Goal: Check status: Check status

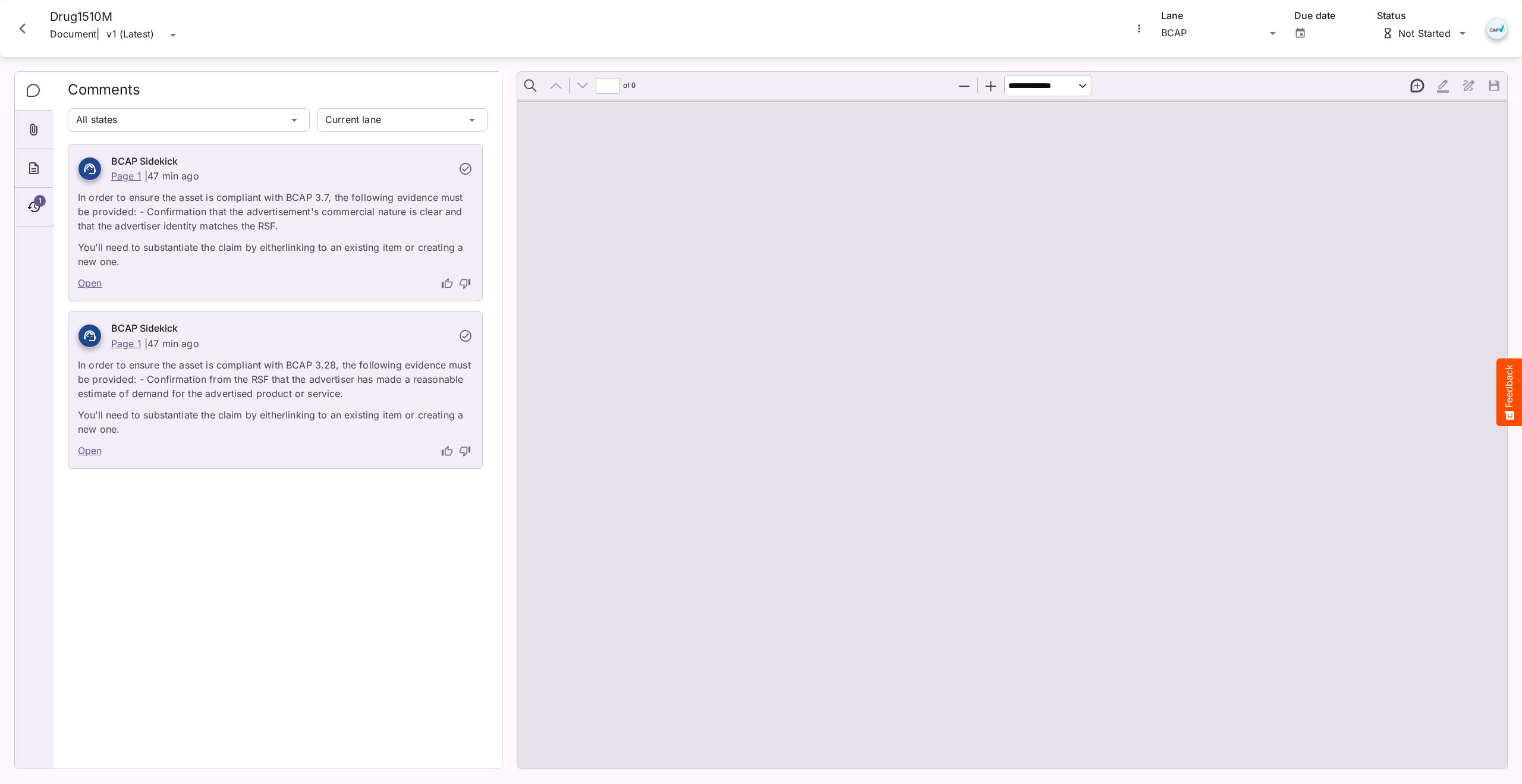
type input "*"
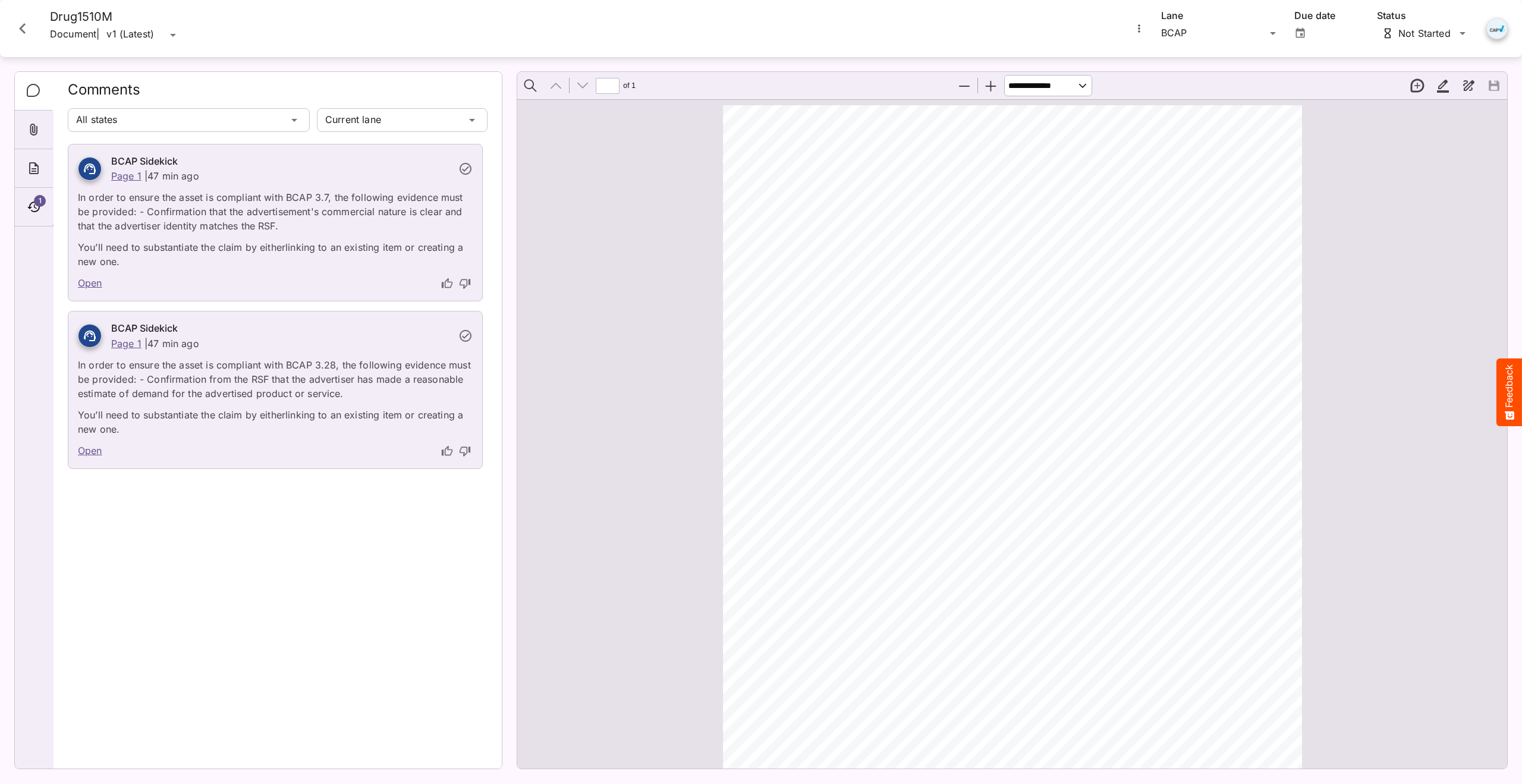
scroll to position [6, 0]
click at [45, 205] on div "1" at bounding box center [34, 207] width 38 height 39
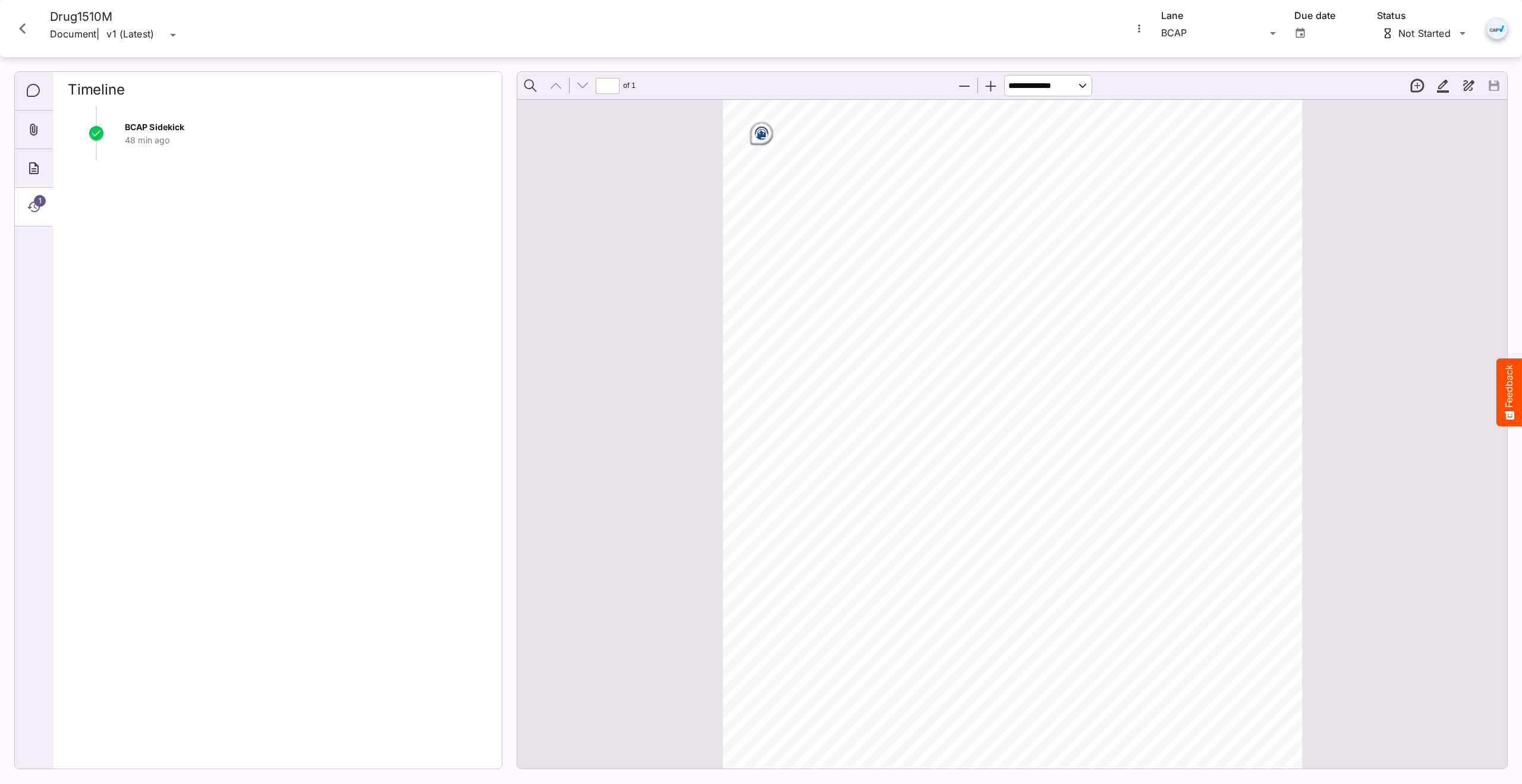
click at [21, 30] on icon "Close card" at bounding box center [22, 28] width 7 height 11
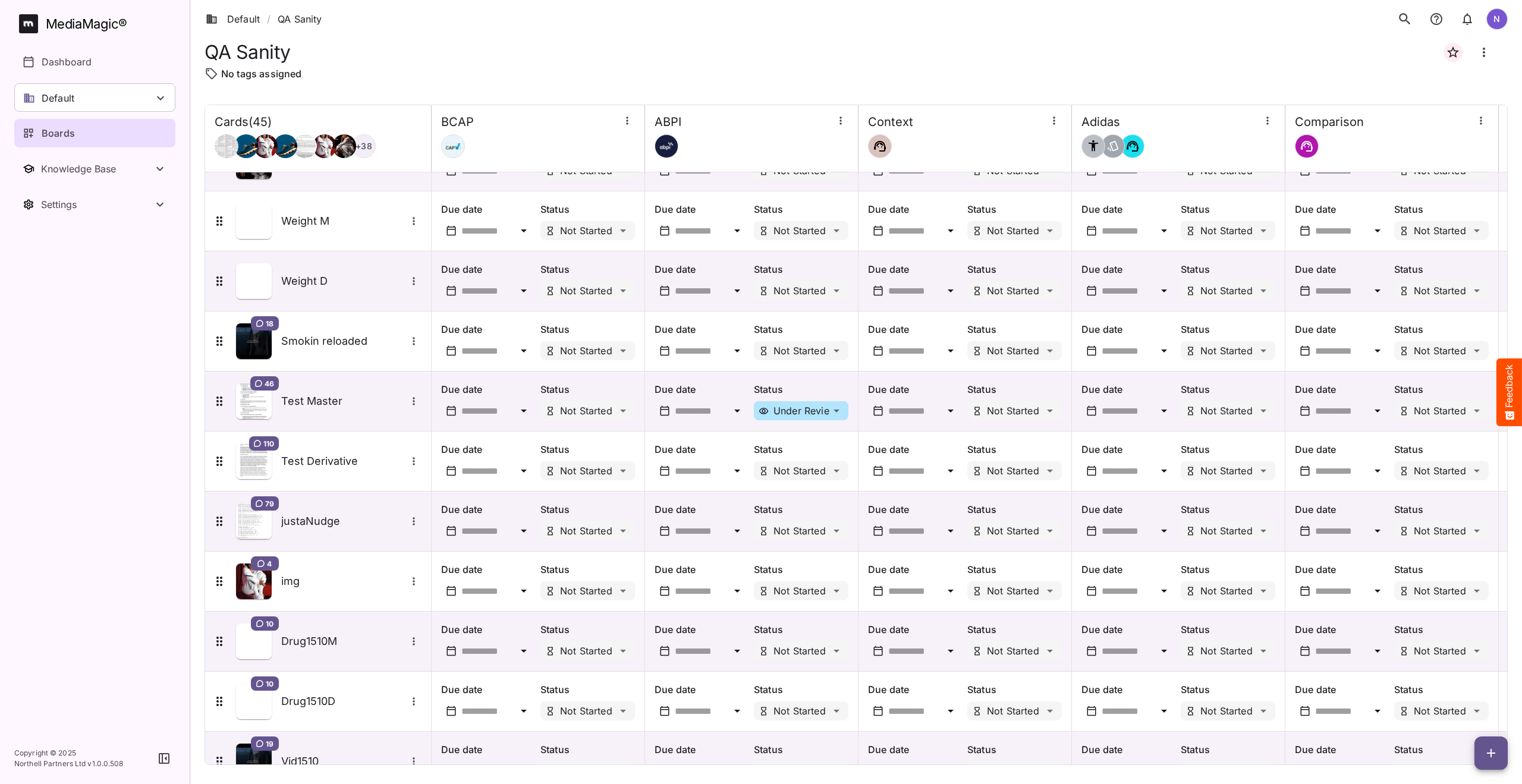
scroll to position [2114, 0]
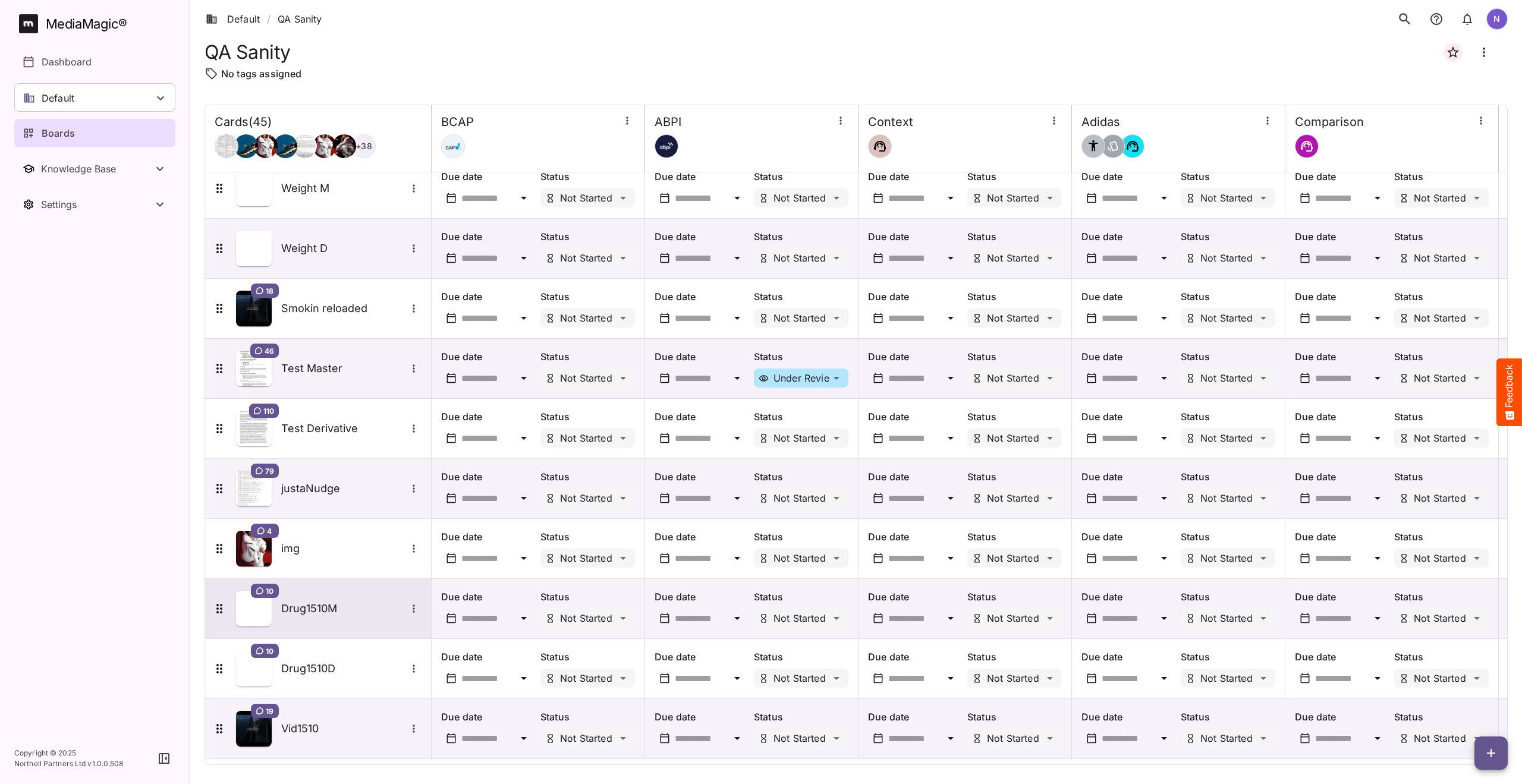
click at [313, 602] on h5 "Drug1510M" at bounding box center [344, 609] width 125 height 15
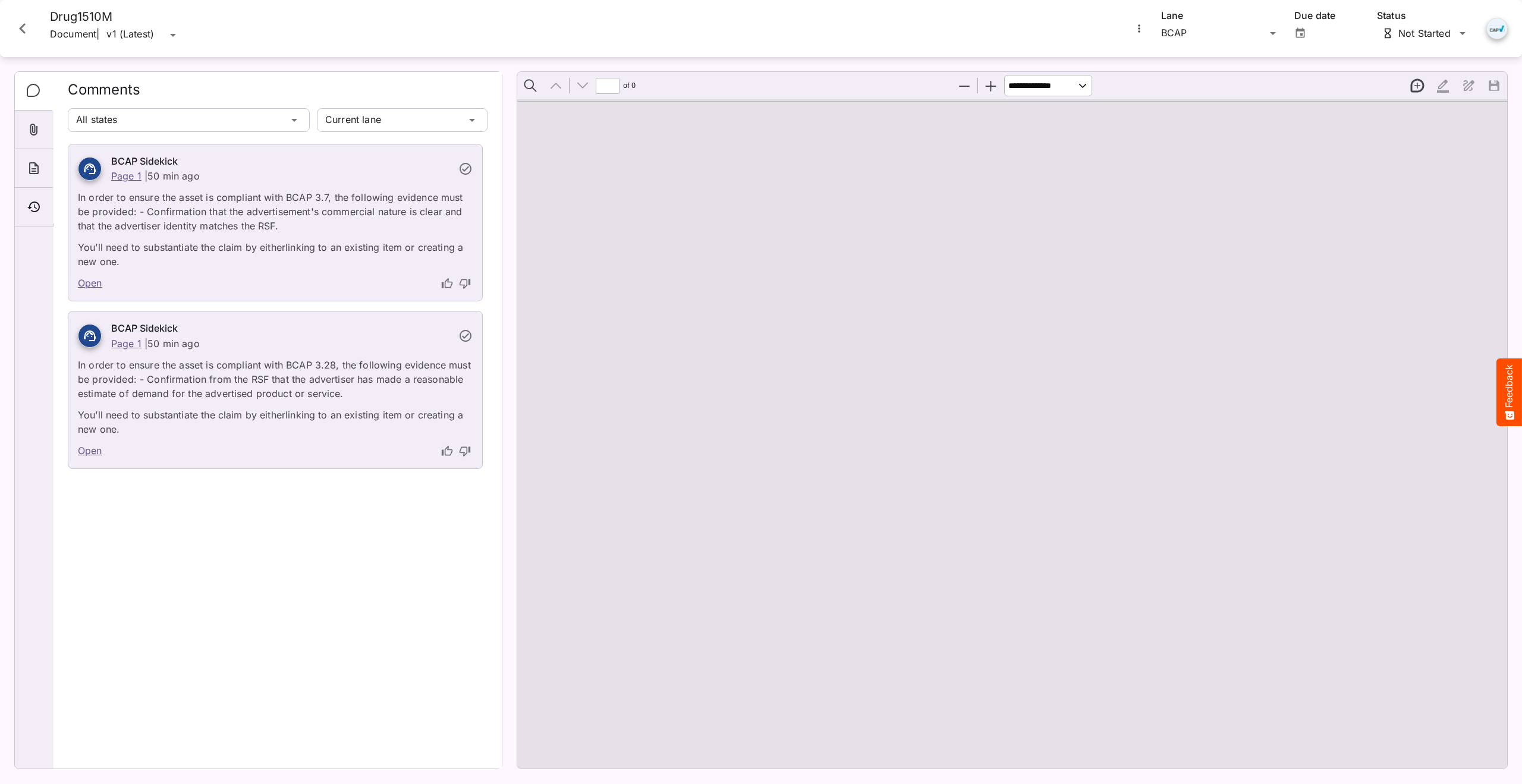
type input "*"
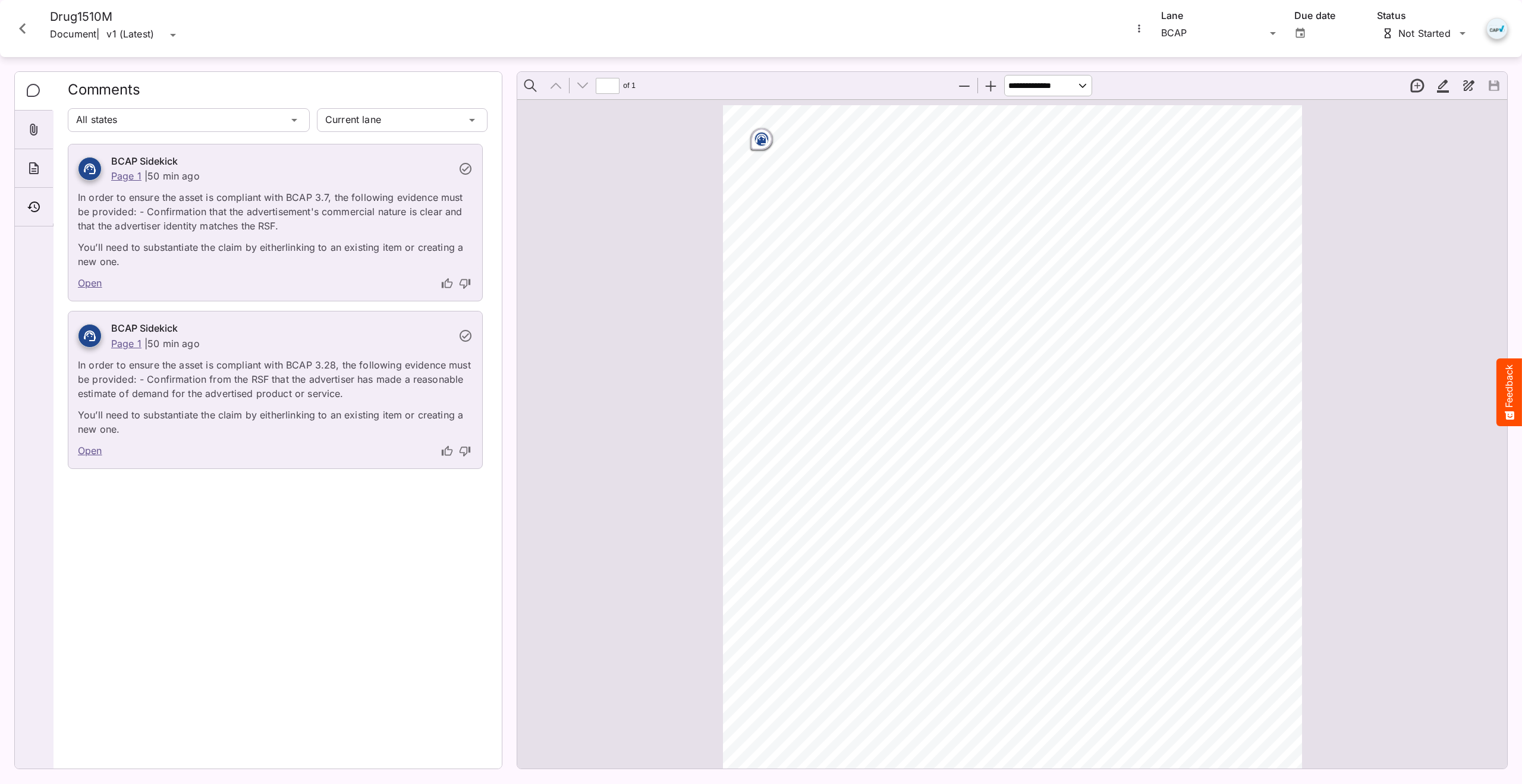
scroll to position [6, 0]
click at [470, 118] on div "Current lane All lanes Default / QA Sanity N MediaMagic ® Dashboard Default BYO…" at bounding box center [761, 389] width 1522 height 779
click at [418, 181] on p "All lanes" at bounding box center [402, 174] width 152 height 15
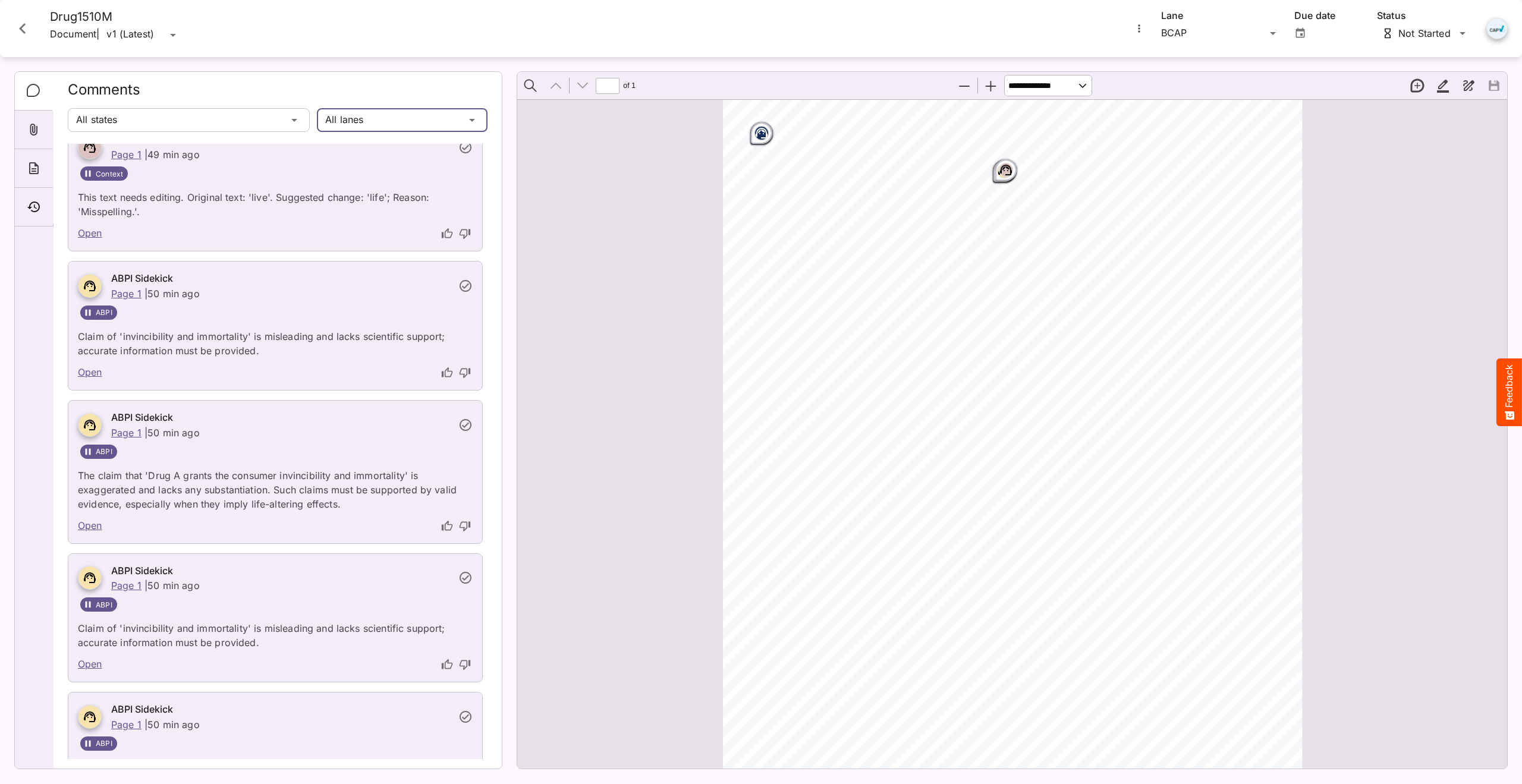
scroll to position [1011, 0]
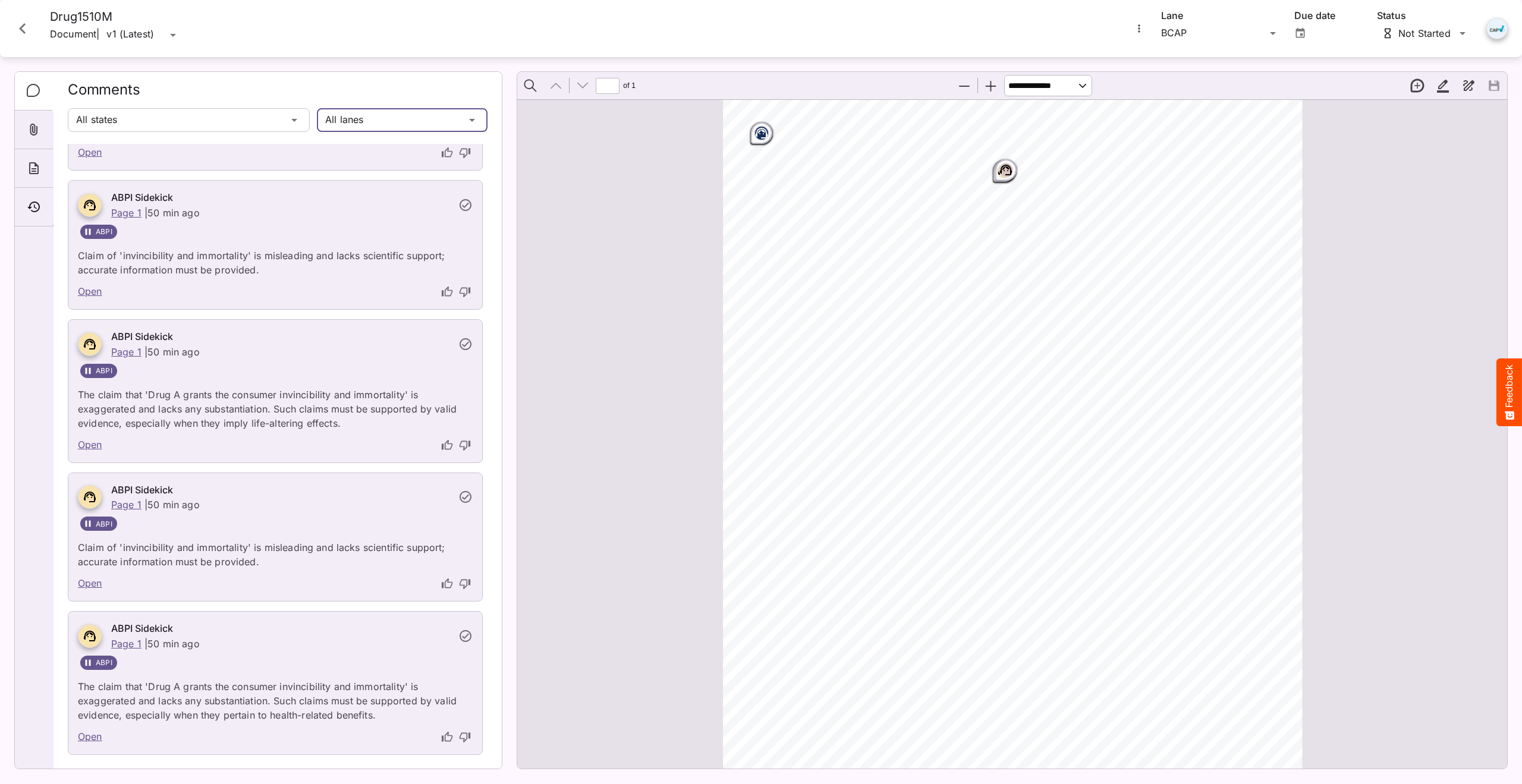
click at [470, 116] on div "Default / QA Sanity N MediaMagic ® Dashboard Default BYOD Default DefaultBYOD E…" at bounding box center [761, 389] width 1522 height 779
click at [389, 145] on p "Current lane" at bounding box center [402, 146] width 152 height 15
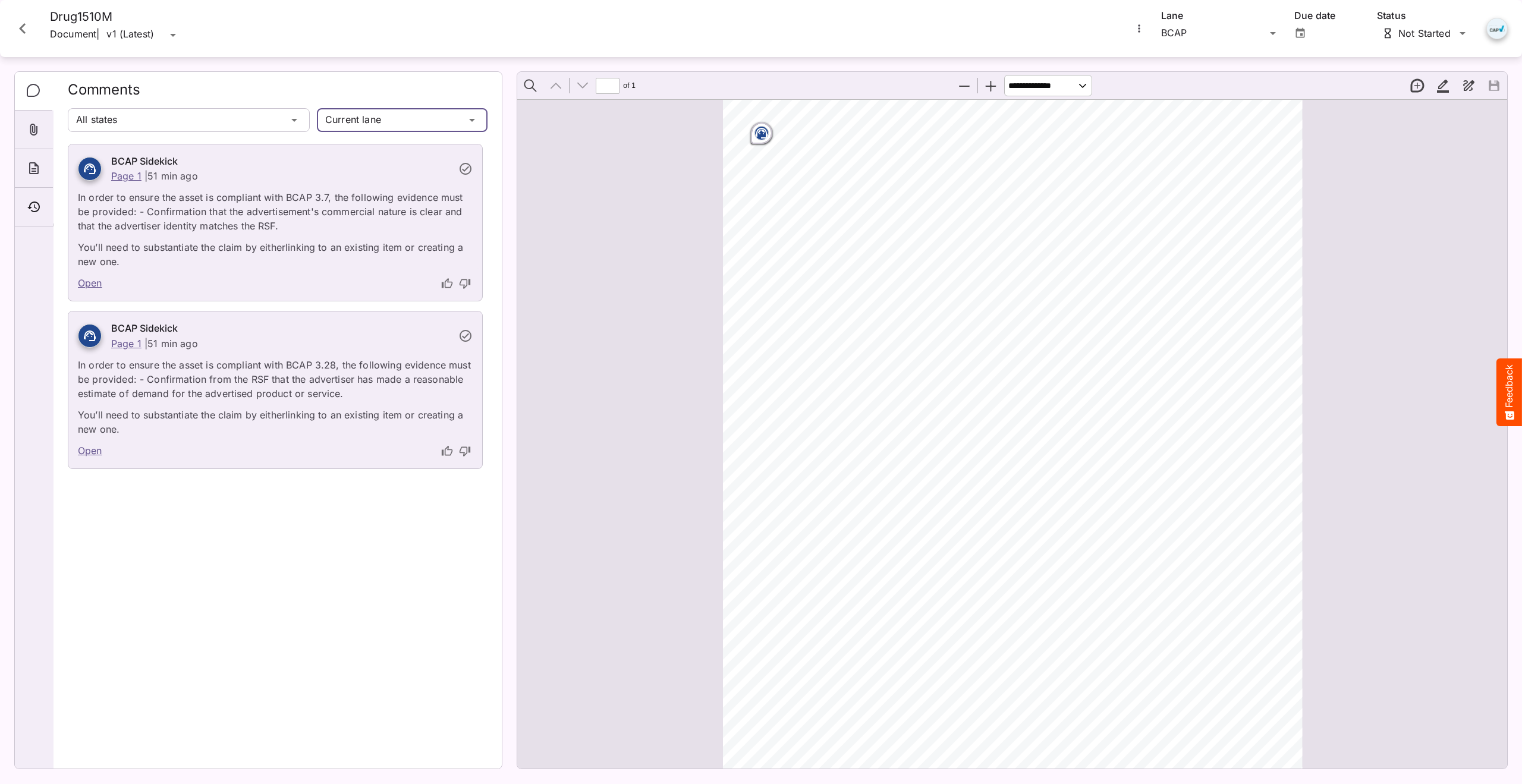
scroll to position [0, 0]
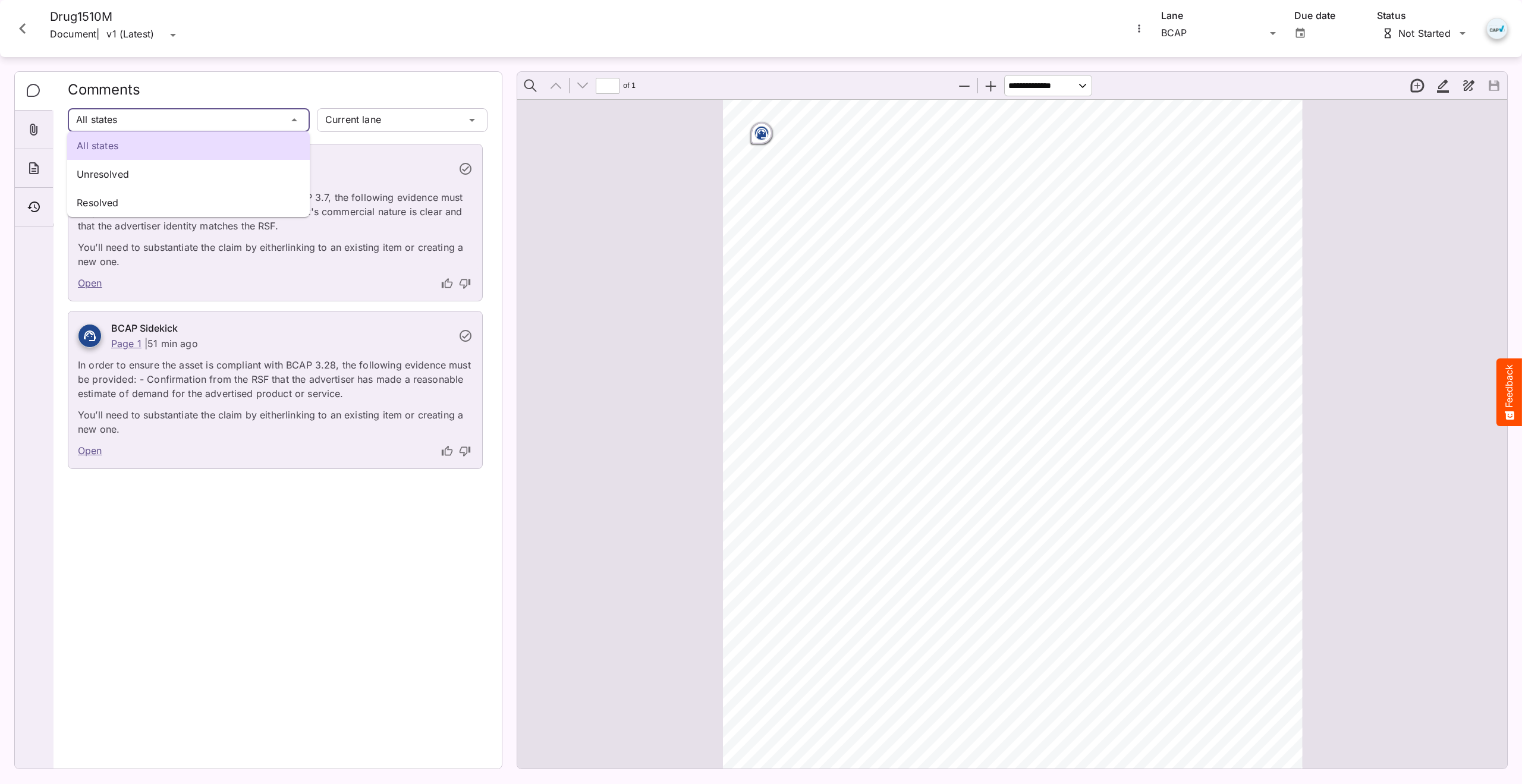
click at [299, 122] on div "All states Unresolved Resolved Default / QA Sanity N MediaMagic ® Dashboard Def…" at bounding box center [761, 389] width 1522 height 779
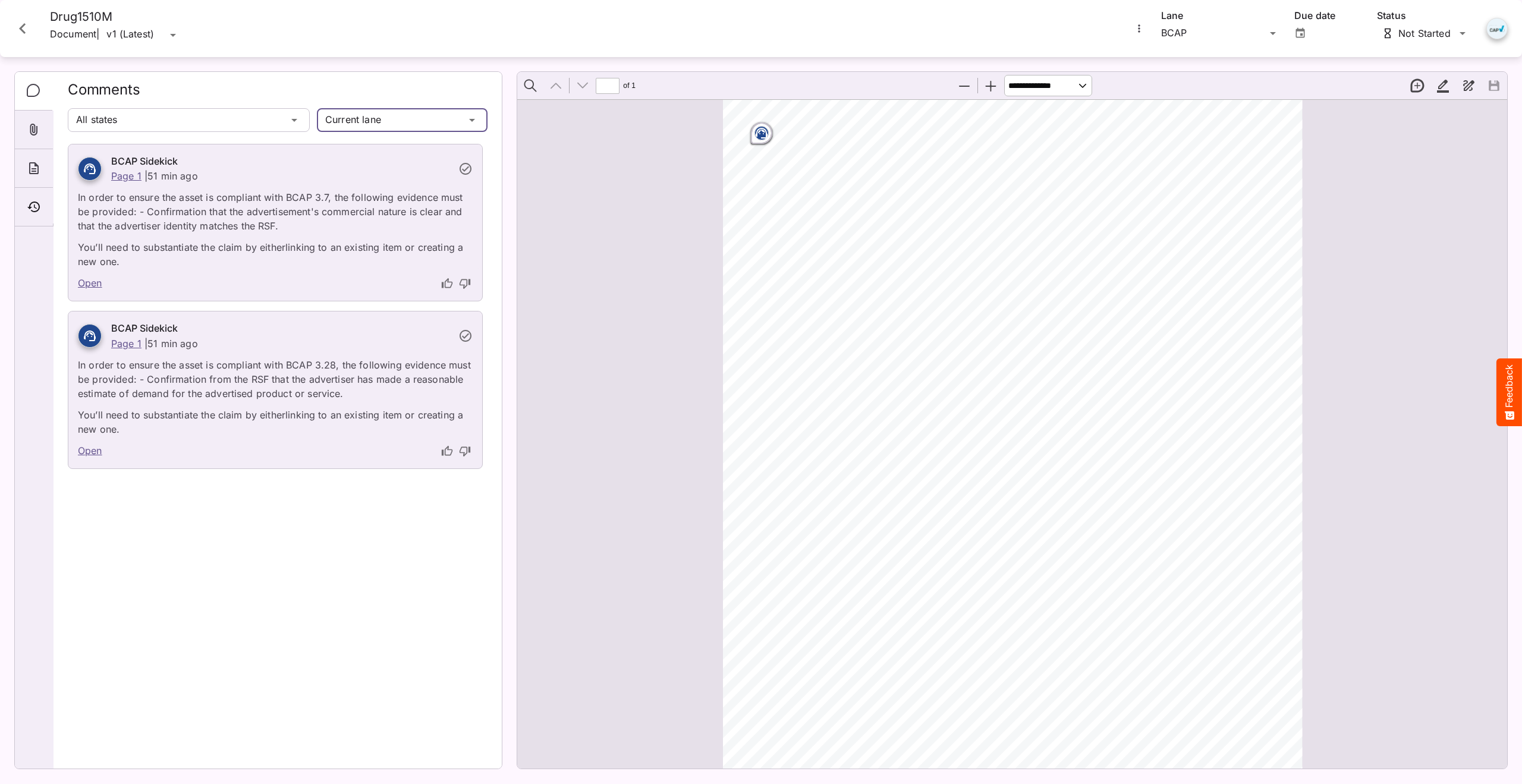
click at [403, 125] on div "Default / QA Sanity N MediaMagic ® Dashboard Default BYOD Default DefaultBYOD E…" at bounding box center [761, 389] width 1522 height 779
click at [350, 171] on p "All lanes" at bounding box center [402, 174] width 152 height 15
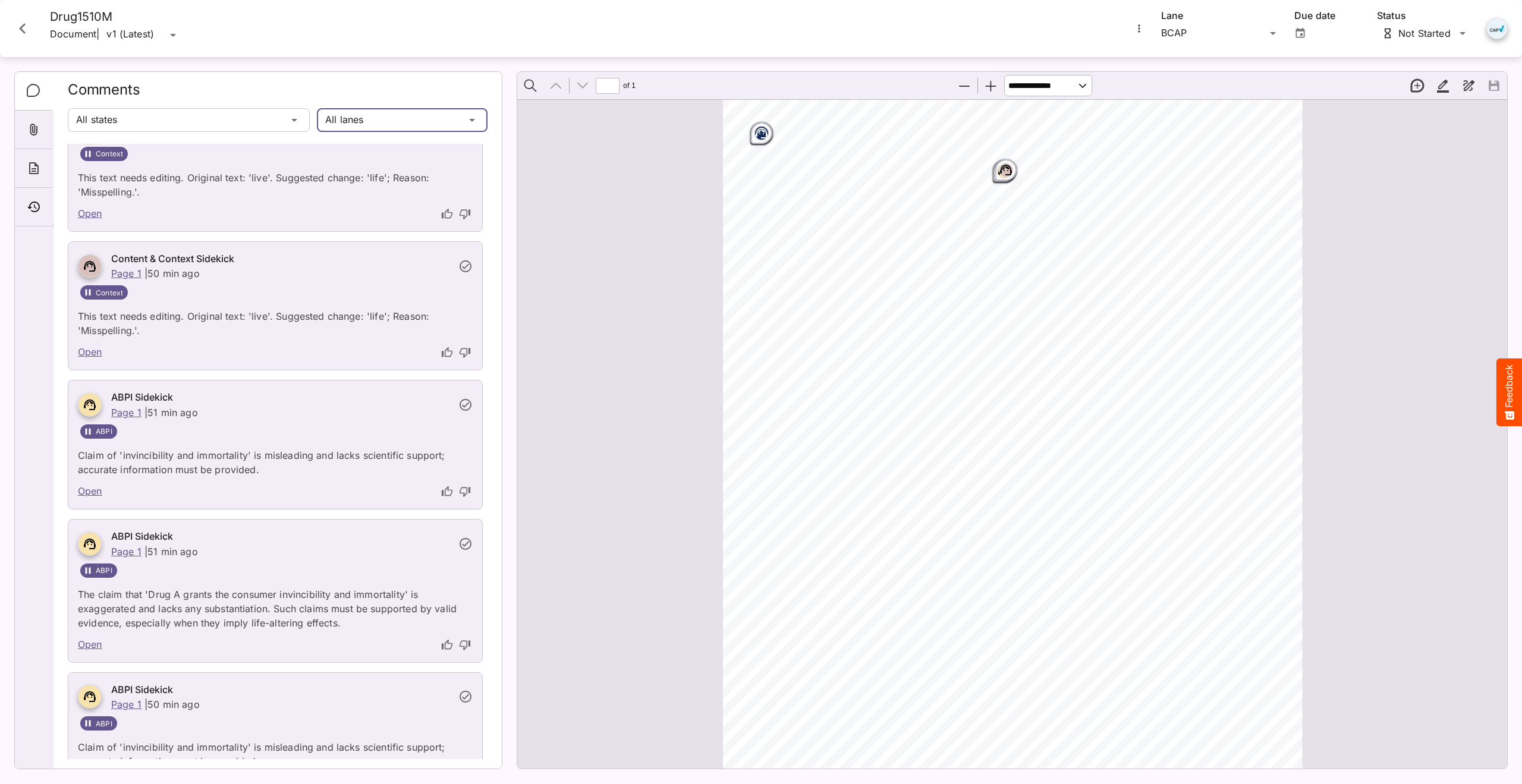
scroll to position [1011, 0]
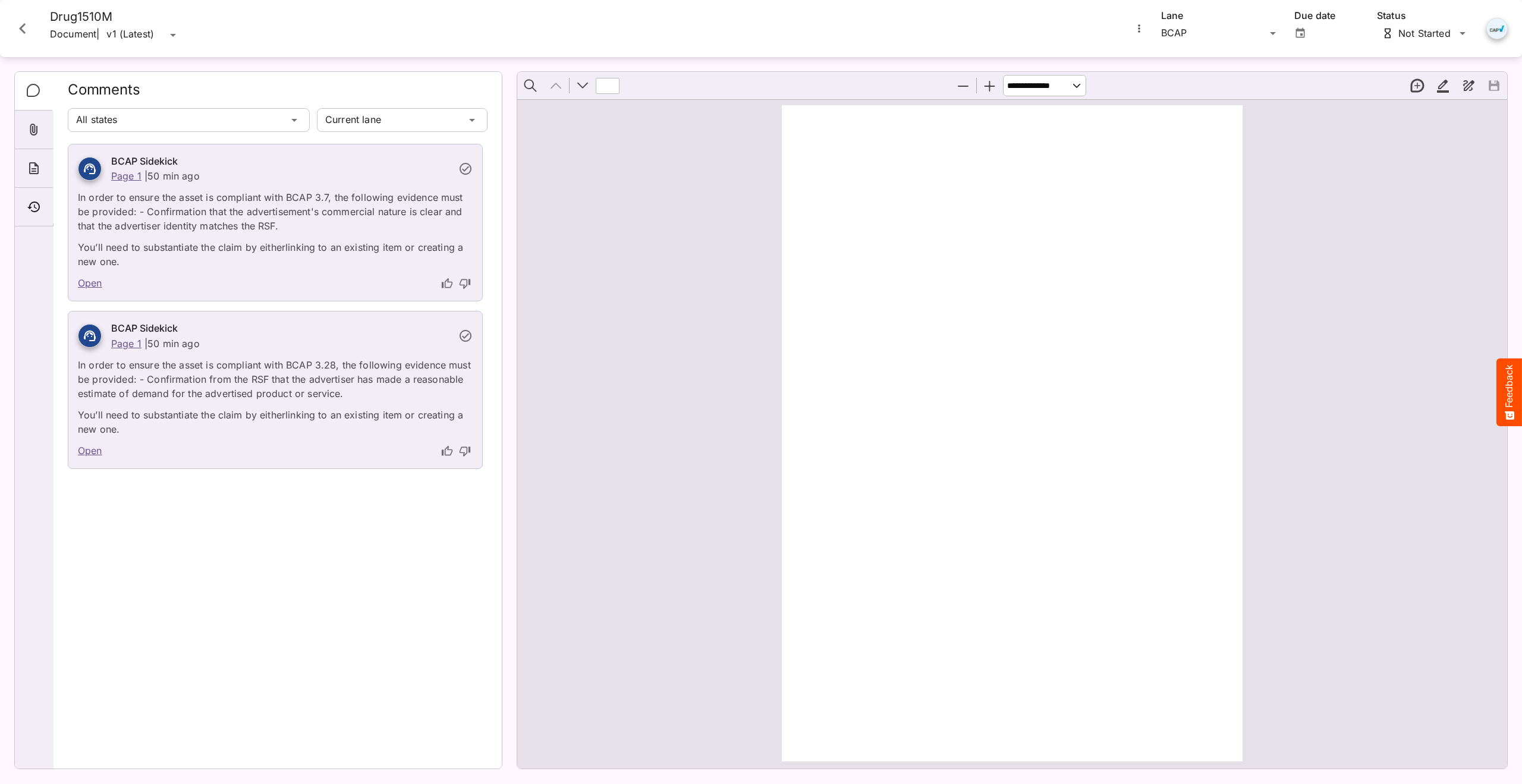
type input "*"
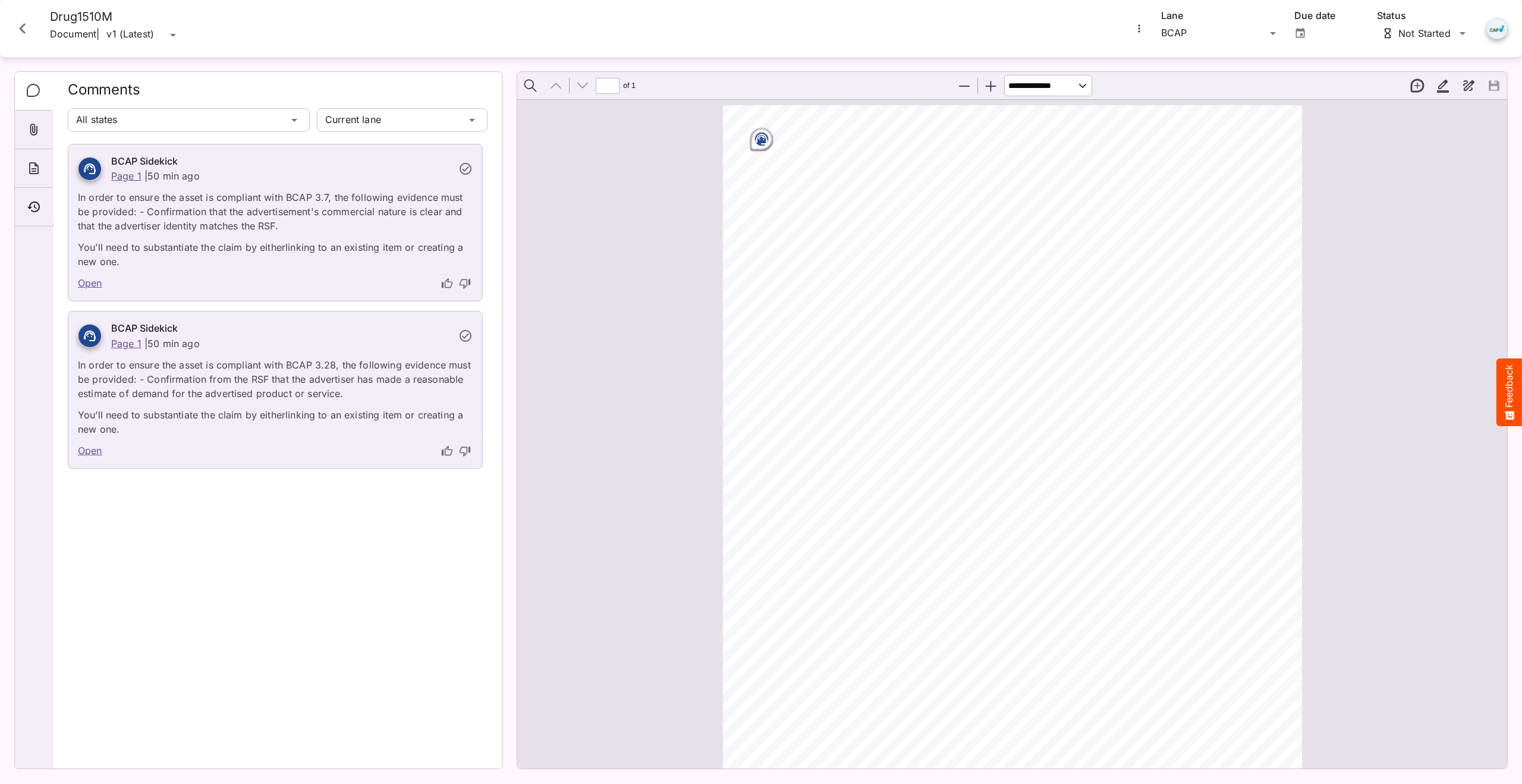
scroll to position [6, 0]
